Goal: Task Accomplishment & Management: Manage account settings

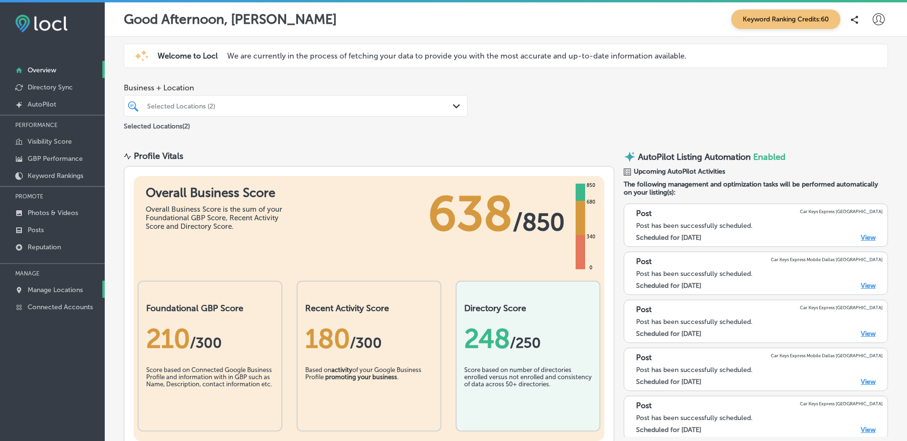
click at [88, 294] on link "Manage Locations" at bounding box center [52, 289] width 105 height 17
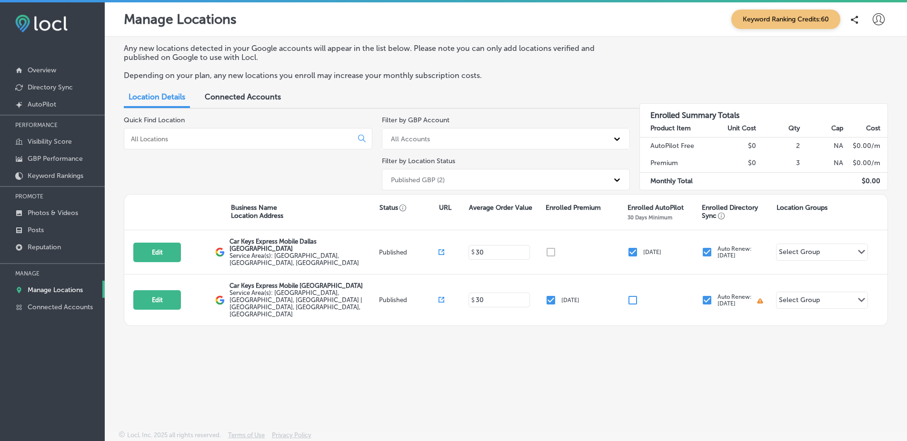
click at [414, 187] on div "Published GBP (2)" at bounding box center [497, 180] width 223 height 16
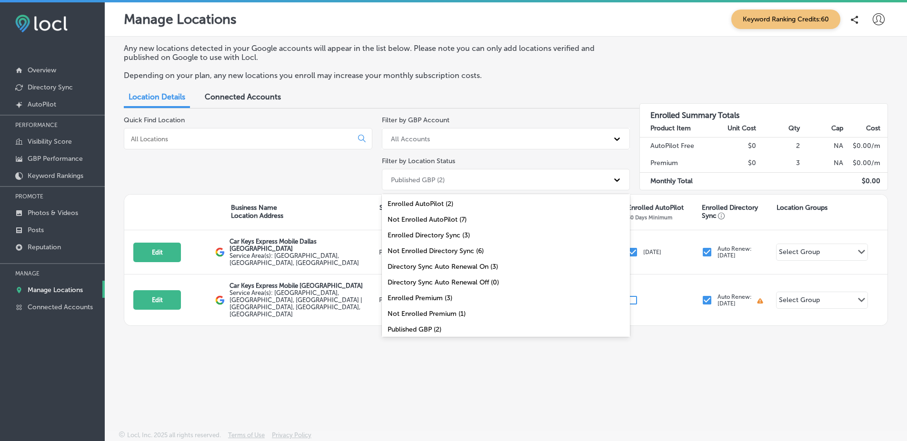
scroll to position [34, 0]
click at [413, 329] on div "All Locations (9)" at bounding box center [506, 327] width 248 height 16
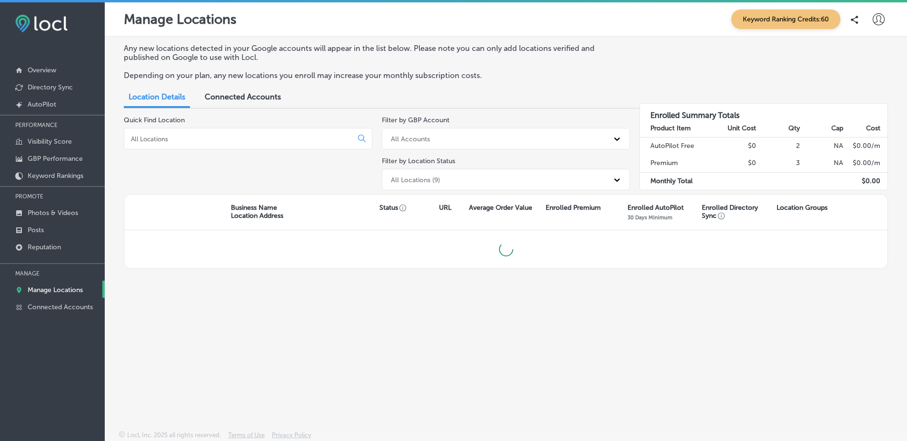
click at [365, 212] on div "Business Name Location Address" at bounding box center [305, 212] width 148 height 16
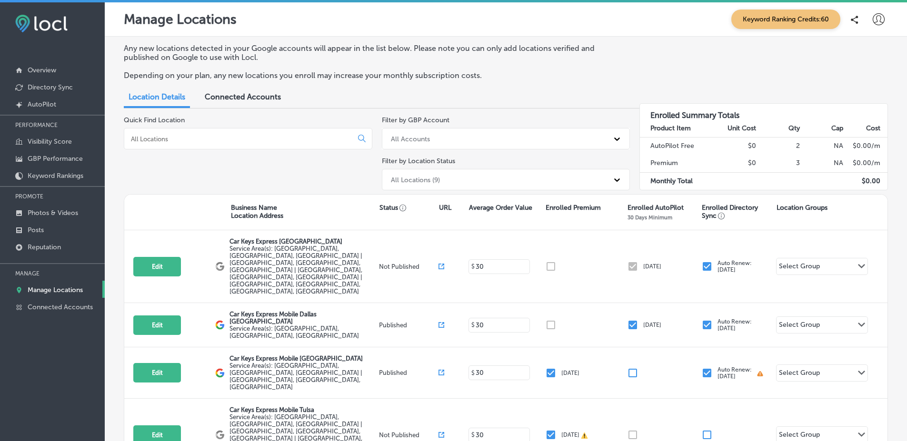
scroll to position [155, 0]
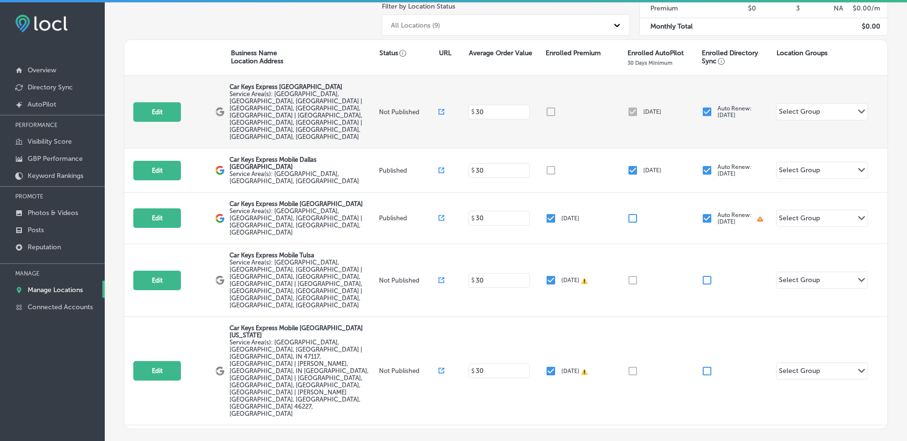
click at [438, 109] on icon at bounding box center [441, 112] width 6 height 6
